Goal: Check status: Check status

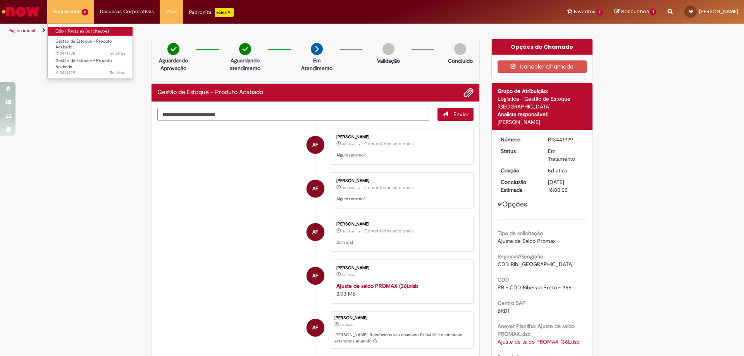
click at [64, 30] on link "Exibir Todas as Solicitações" at bounding box center [90, 31] width 85 height 9
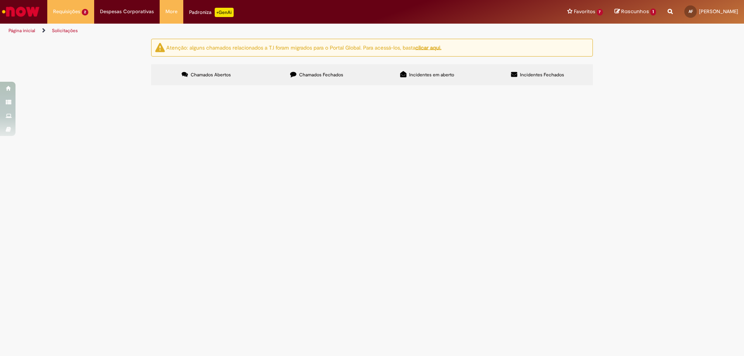
click at [0, 0] on span "Gestão de Estoque – Produto Acabado" at bounding box center [0, 0] width 0 height 0
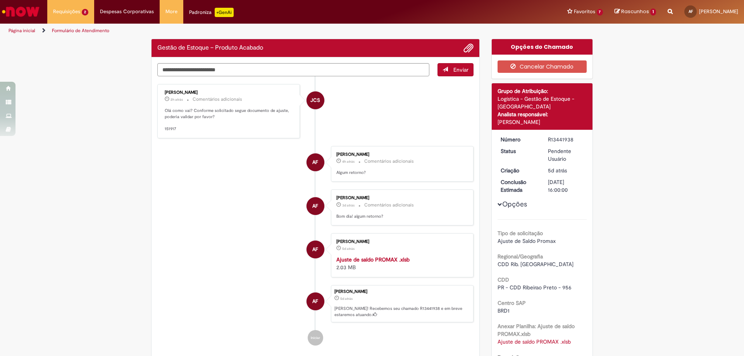
click at [284, 136] on div "[PERSON_NAME] 2h atrás 2 horas atrás Comentários adicionais Olá como vai? Confo…" at bounding box center [228, 111] width 143 height 54
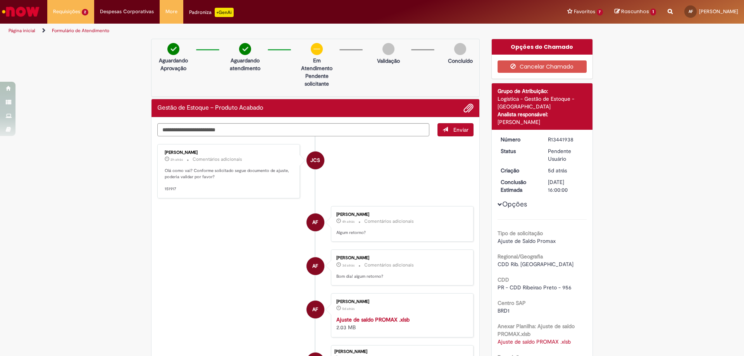
scroll to position [116, 0]
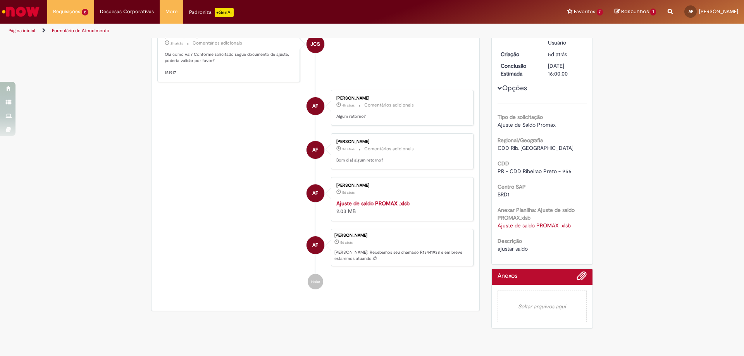
click at [377, 205] on strong "Ajuste de saldo PROMAX .xlsb" at bounding box center [372, 203] width 73 height 7
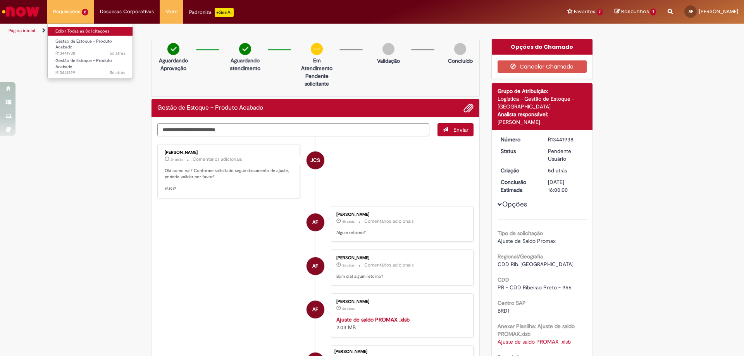
click at [71, 33] on link "Exibir Todas as Solicitações" at bounding box center [90, 31] width 85 height 9
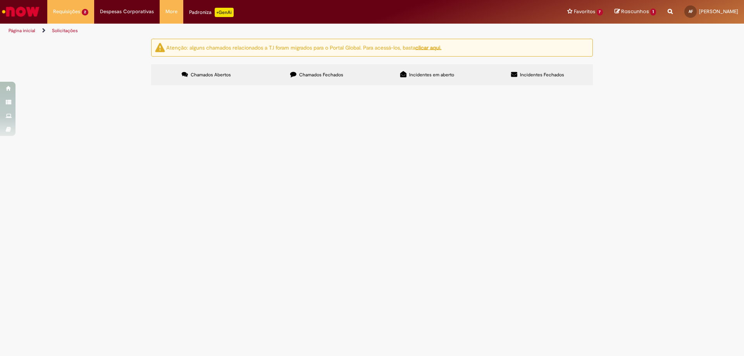
click at [0, 0] on span "Bom dia! Por favor ajustar saldo." at bounding box center [0, 0] width 0 height 0
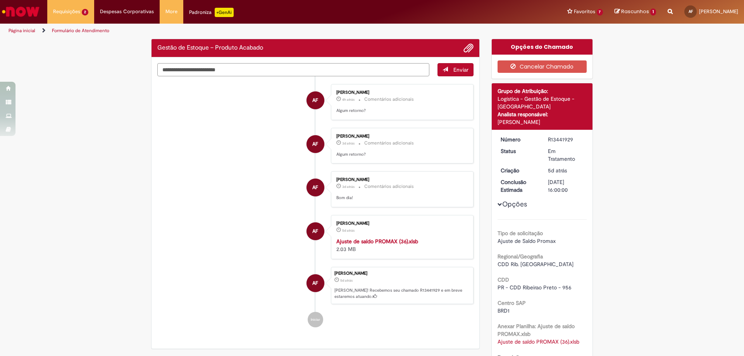
click at [284, 72] on div "Verificar Código de Barras Gestão de Estoque – Produto Acabado Enviar AF [PERSO…" at bounding box center [315, 196] width 340 height 314
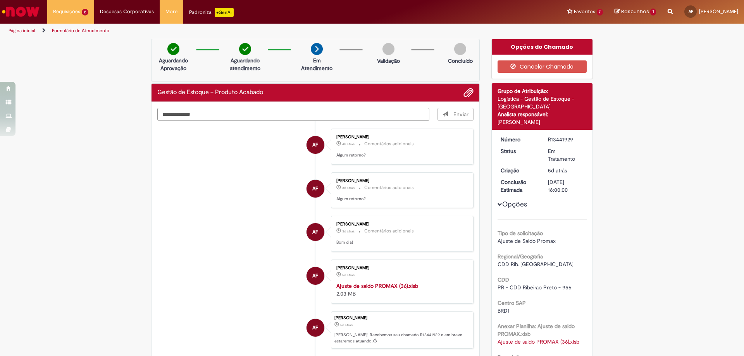
type textarea "**********"
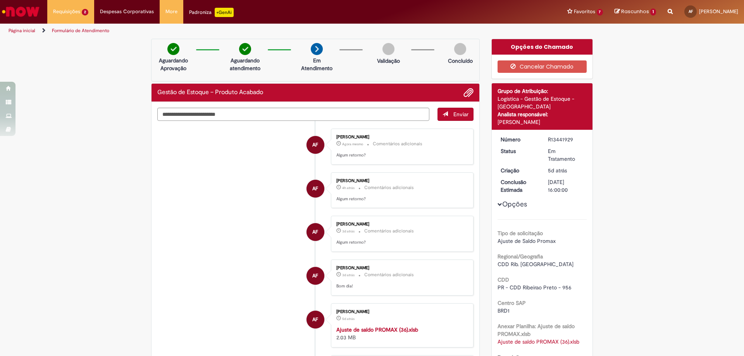
drag, startPoint x: 544, startPoint y: 139, endPoint x: 572, endPoint y: 139, distance: 27.9
click at [577, 138] on div "R13441929" at bounding box center [566, 140] width 36 height 8
drag, startPoint x: 546, startPoint y: 138, endPoint x: 577, endPoint y: 138, distance: 31.0
click at [577, 138] on div "R13441929" at bounding box center [566, 140] width 36 height 8
copy div "R13441929"
